Goal: Information Seeking & Learning: Learn about a topic

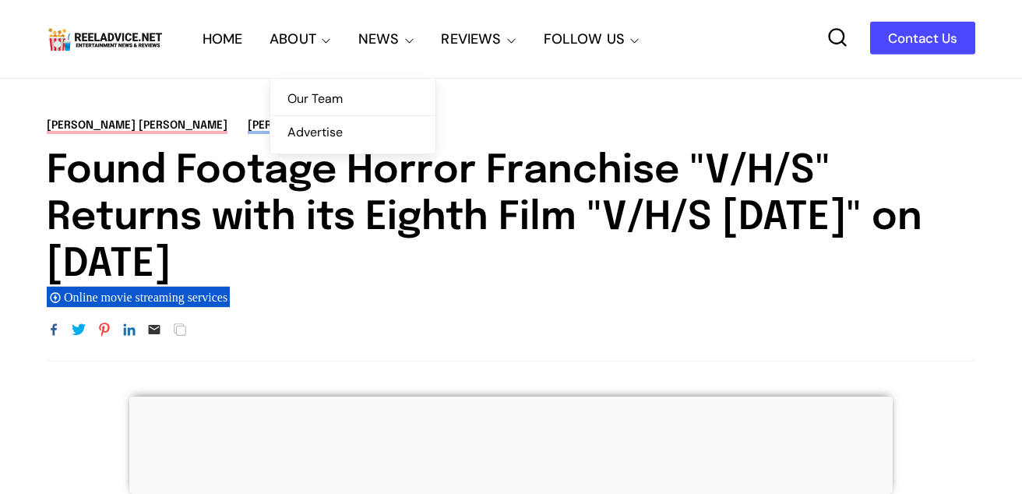
click at [326, 98] on link "Our Team" at bounding box center [352, 99] width 165 height 33
click at [313, 100] on link "Our Team" at bounding box center [352, 99] width 165 height 33
click at [388, 239] on h1 "Found Footage Horror Franchise "V/H/S" Returns with its Eighth Film "V/H/S [DAT…" at bounding box center [511, 218] width 928 height 140
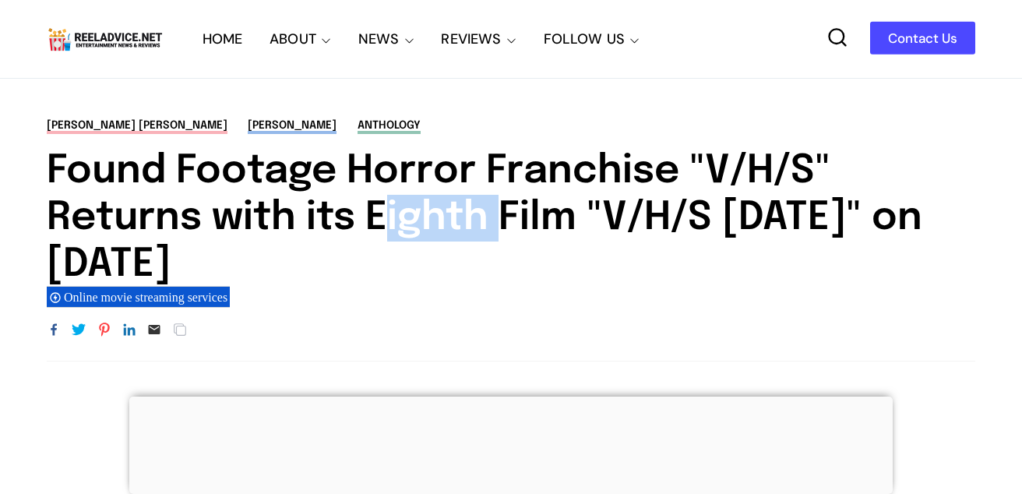
click at [388, 239] on h1 "Found Footage Horror Franchise "V/H/S" Returns with its Eighth Film "V/H/S [DAT…" at bounding box center [511, 218] width 928 height 140
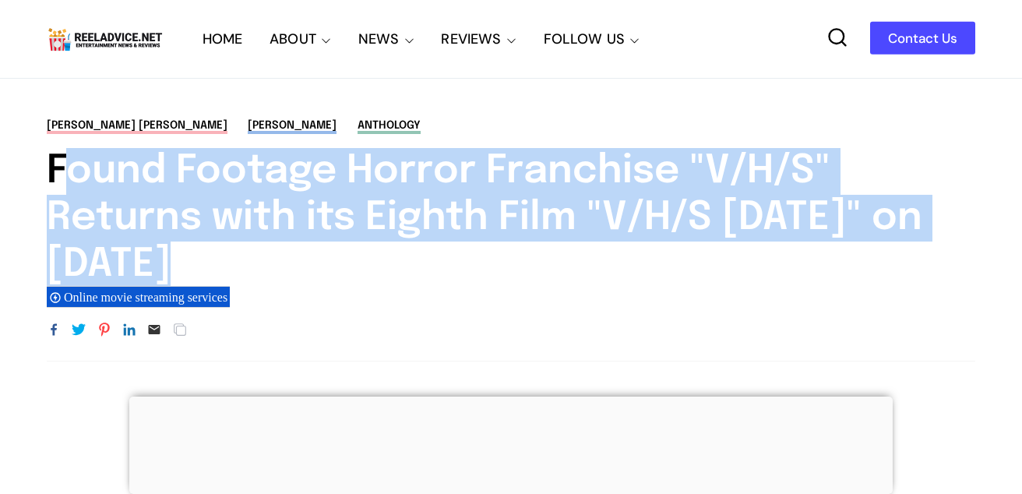
click at [388, 239] on h1 "Found Footage Horror Franchise "V/H/S" Returns with its Eighth Film "V/H/S [DAT…" at bounding box center [511, 218] width 928 height 140
copy div "Found Footage Horror Franchise "V/H/S" Returns with its Eighth Film "V/H/S [DAT…"
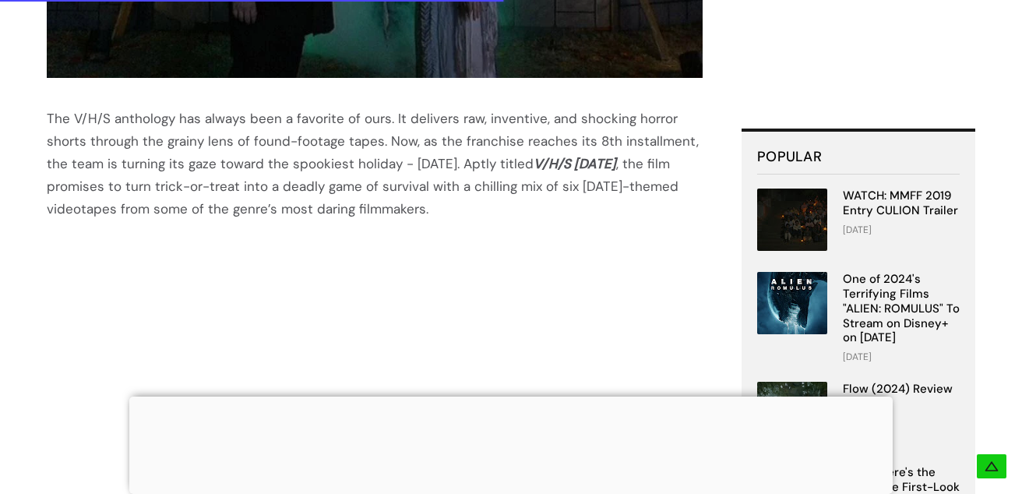
scroll to position [981, 0]
